Goal: Ask a question

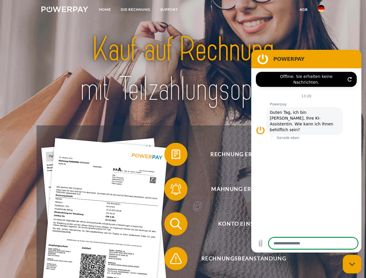
click at [65, 10] on img at bounding box center [64, 9] width 47 height 6
click at [321, 10] on img at bounding box center [321, 8] width 7 height 7
click at [303, 10] on link "agb" at bounding box center [304, 9] width 18 height 10
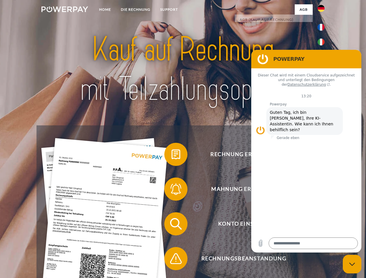
click at [172, 156] on span at bounding box center [167, 154] width 29 height 29
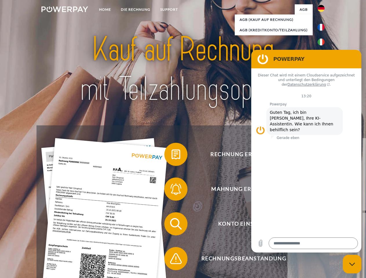
click at [172, 190] on div "Rechnung erhalten? Mahnung erhalten? Konto einsehen" at bounding box center [183, 241] width 293 height 232
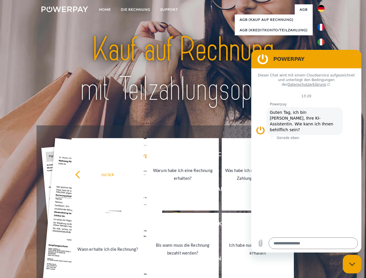
click at [172, 225] on link "Bis wann muss die Rechnung bezahlt werden?" at bounding box center [183, 249] width 72 height 72
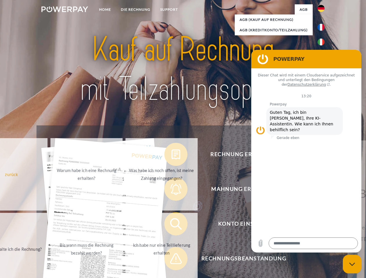
click at [172, 260] on span at bounding box center [167, 258] width 29 height 29
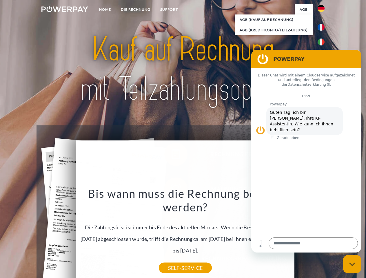
click at [352, 264] on icon "Messaging-Fenster schließen" at bounding box center [352, 265] width 6 height 4
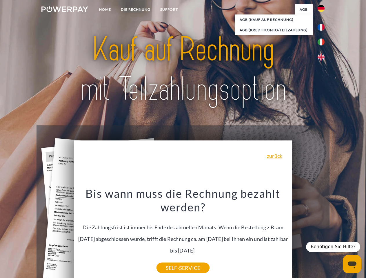
type textarea "*"
